Goal: Navigation & Orientation: Understand site structure

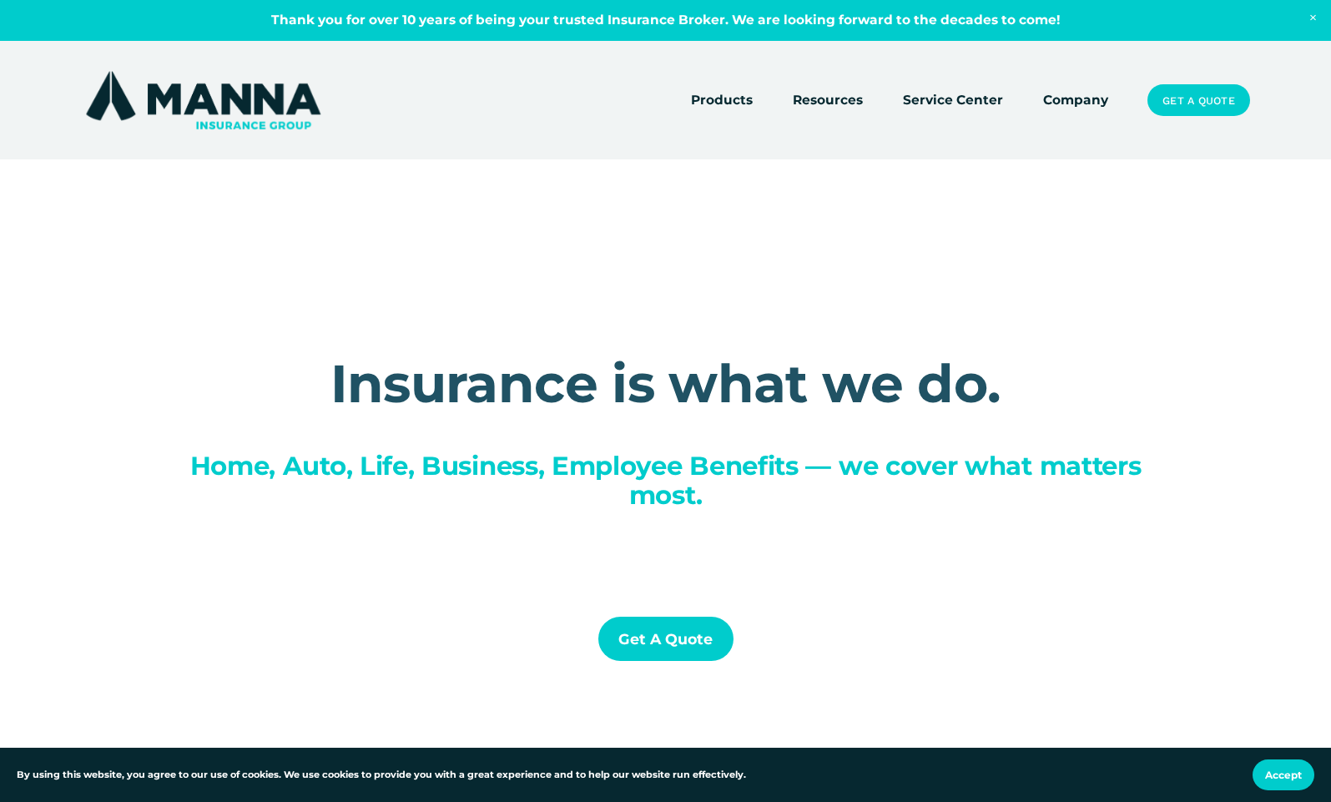
click at [1089, 104] on link "Company" at bounding box center [1075, 99] width 65 height 23
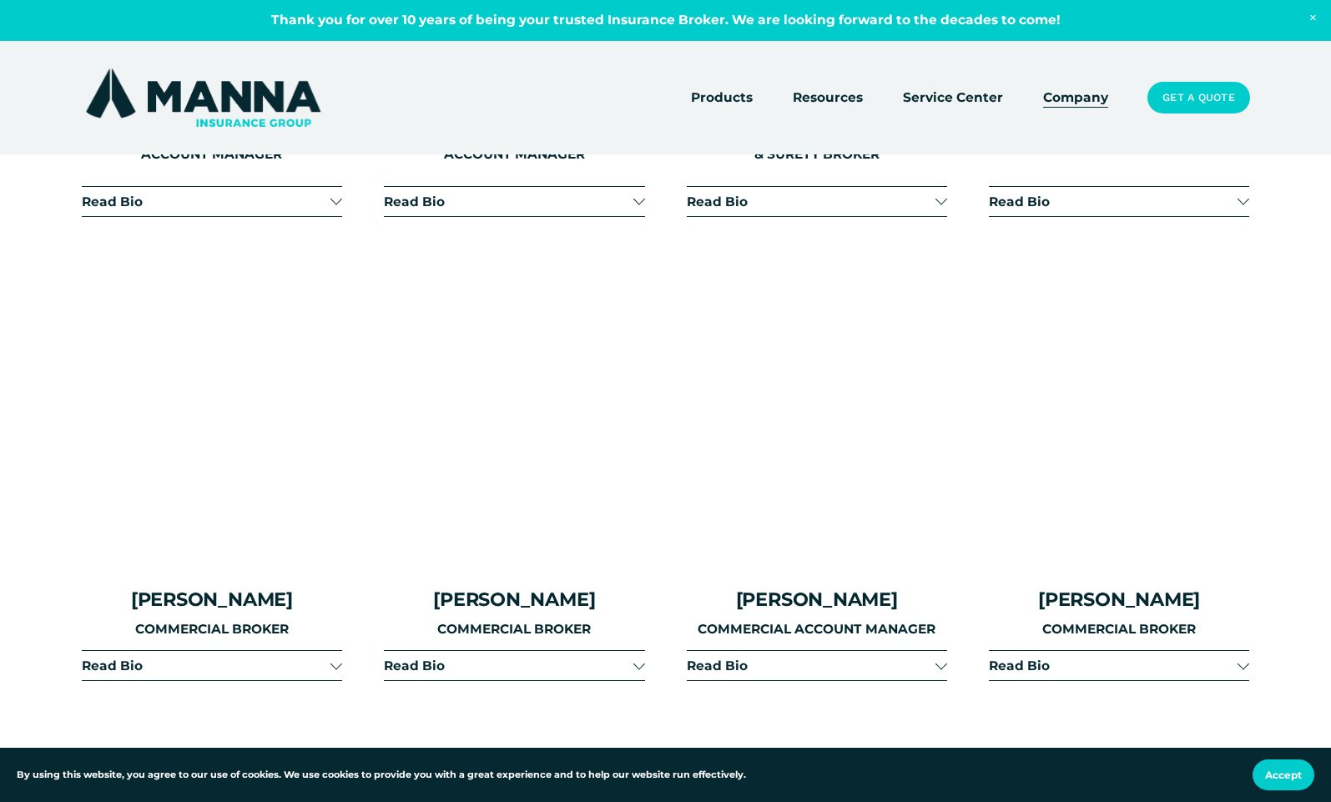
scroll to position [2795, 0]
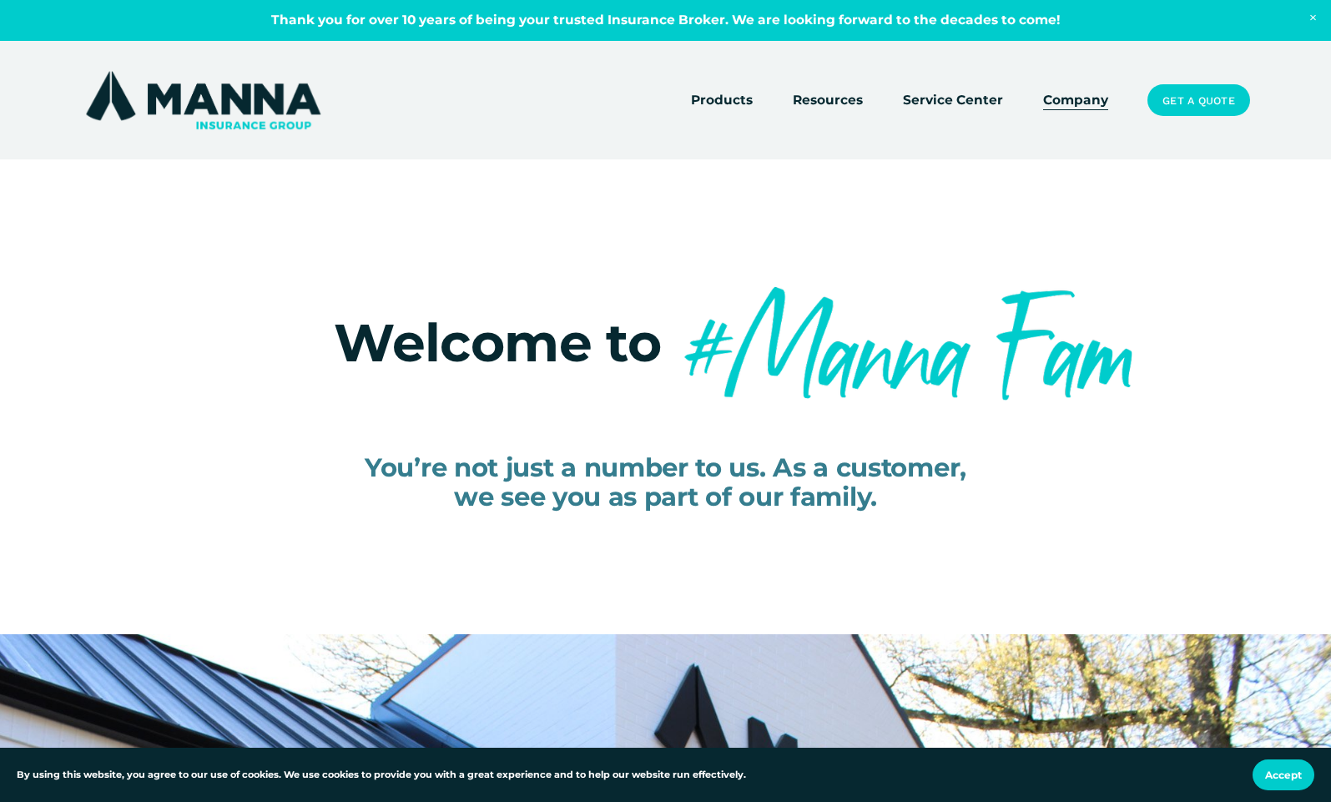
click at [153, 114] on img at bounding box center [203, 100] width 243 height 65
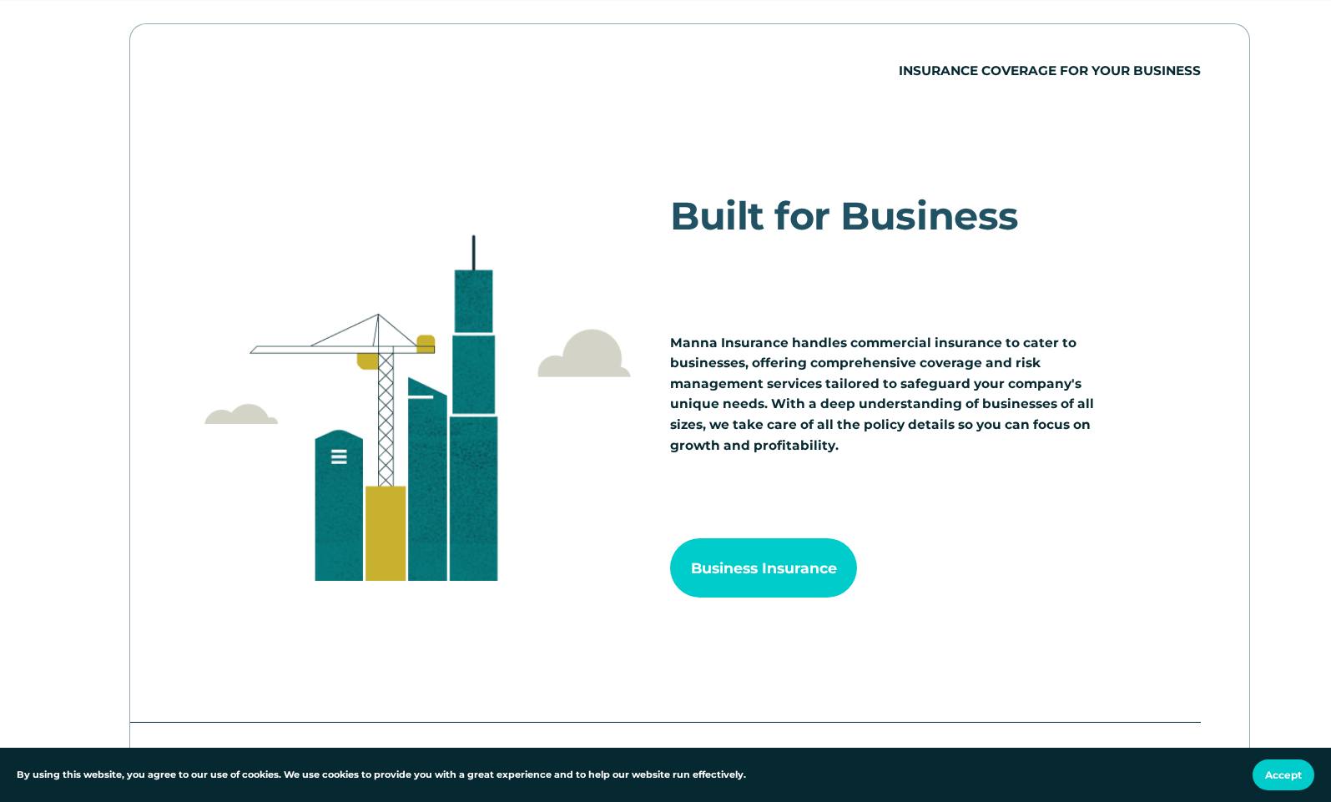
scroll to position [1639, 0]
